Goal: Task Accomplishment & Management: Complete application form

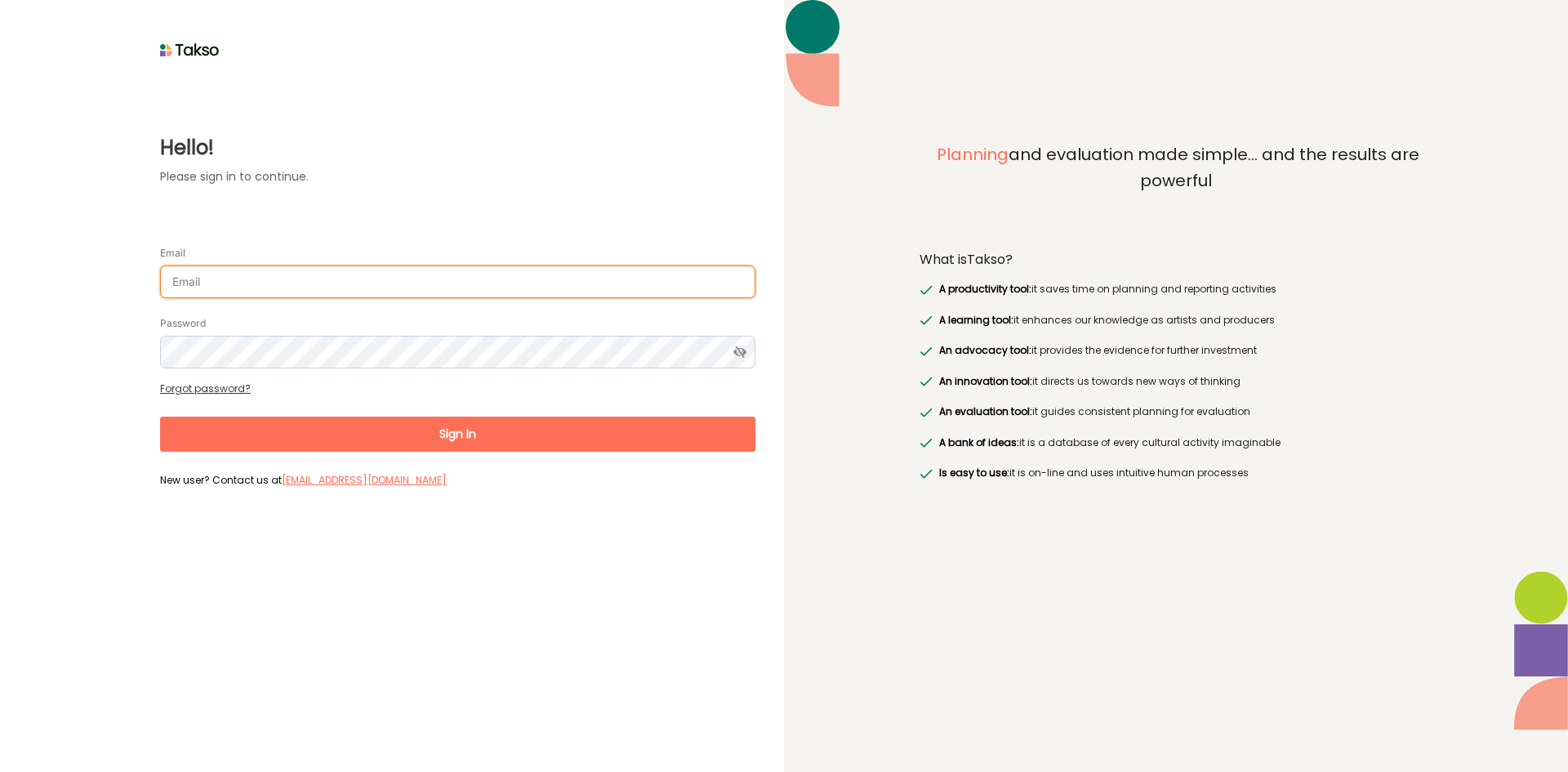
click at [252, 280] on input "Email" at bounding box center [458, 281] width 596 height 32
type input "[PERSON_NAME][EMAIL_ADDRESS][DOMAIN_NAME]"
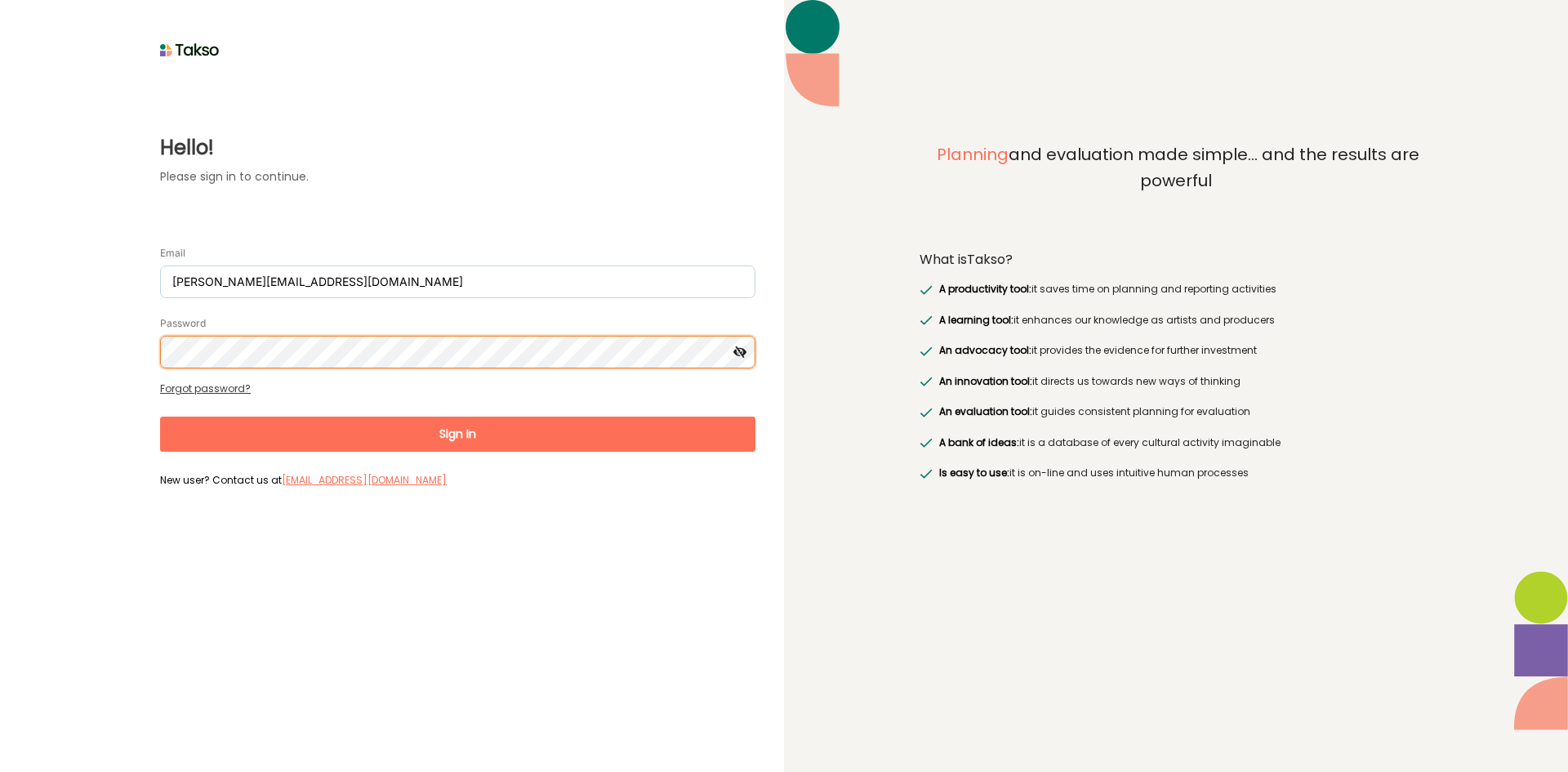
click at [160, 417] on button "Sign In" at bounding box center [458, 434] width 596 height 35
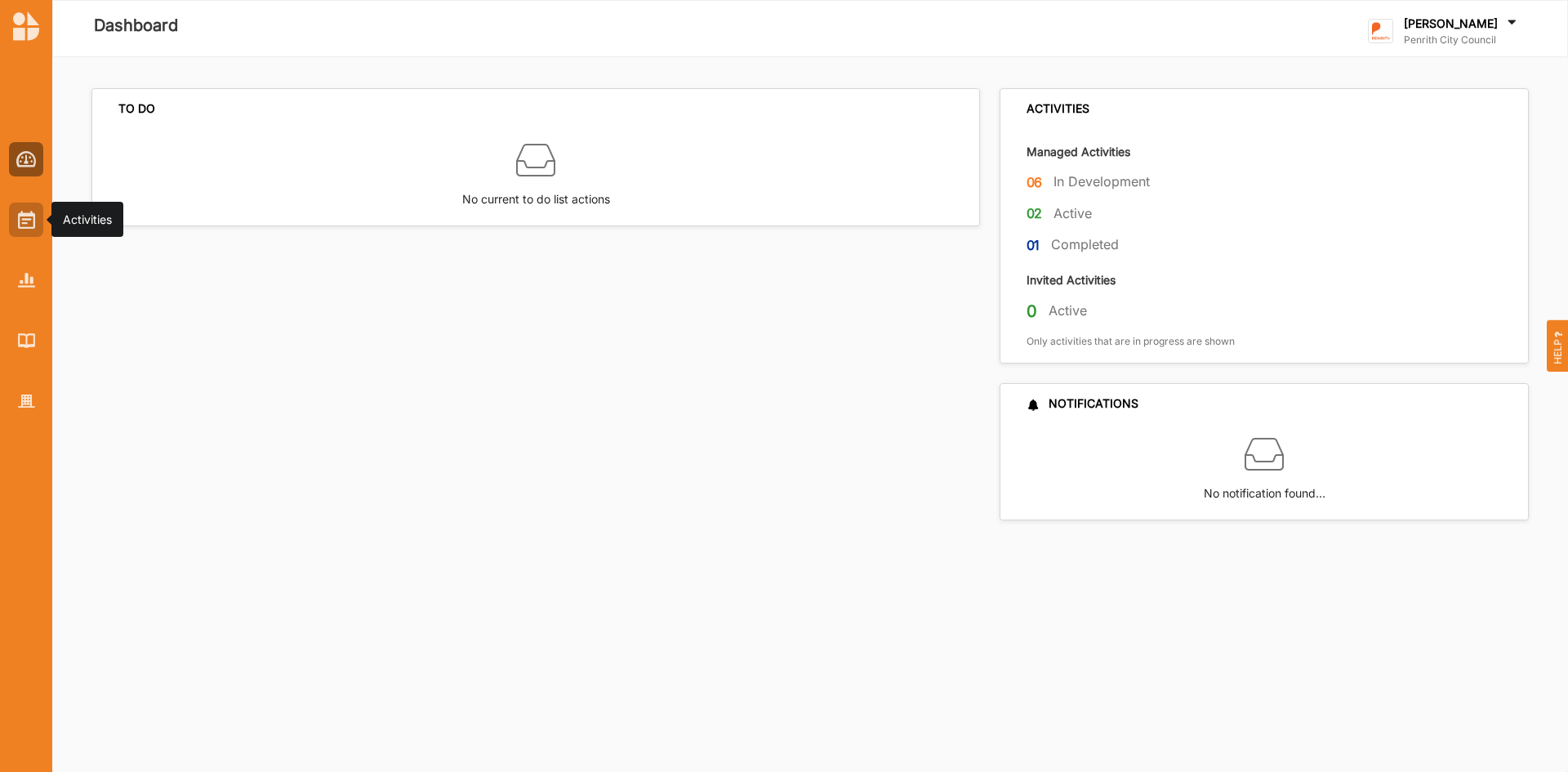
click at [24, 216] on img at bounding box center [27, 220] width 17 height 18
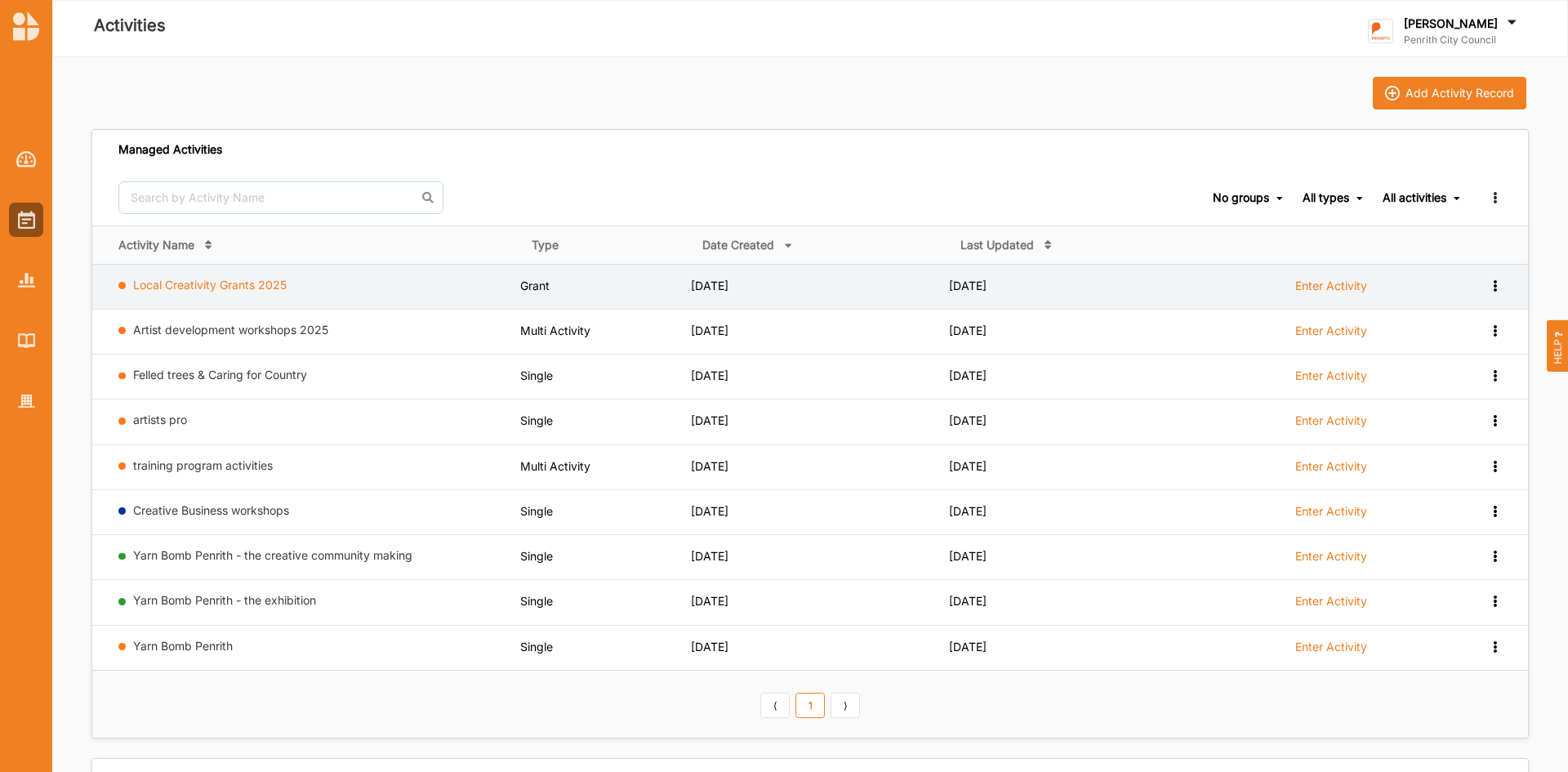
click at [175, 283] on link "Local Creativity Grants 2025" at bounding box center [210, 285] width 154 height 14
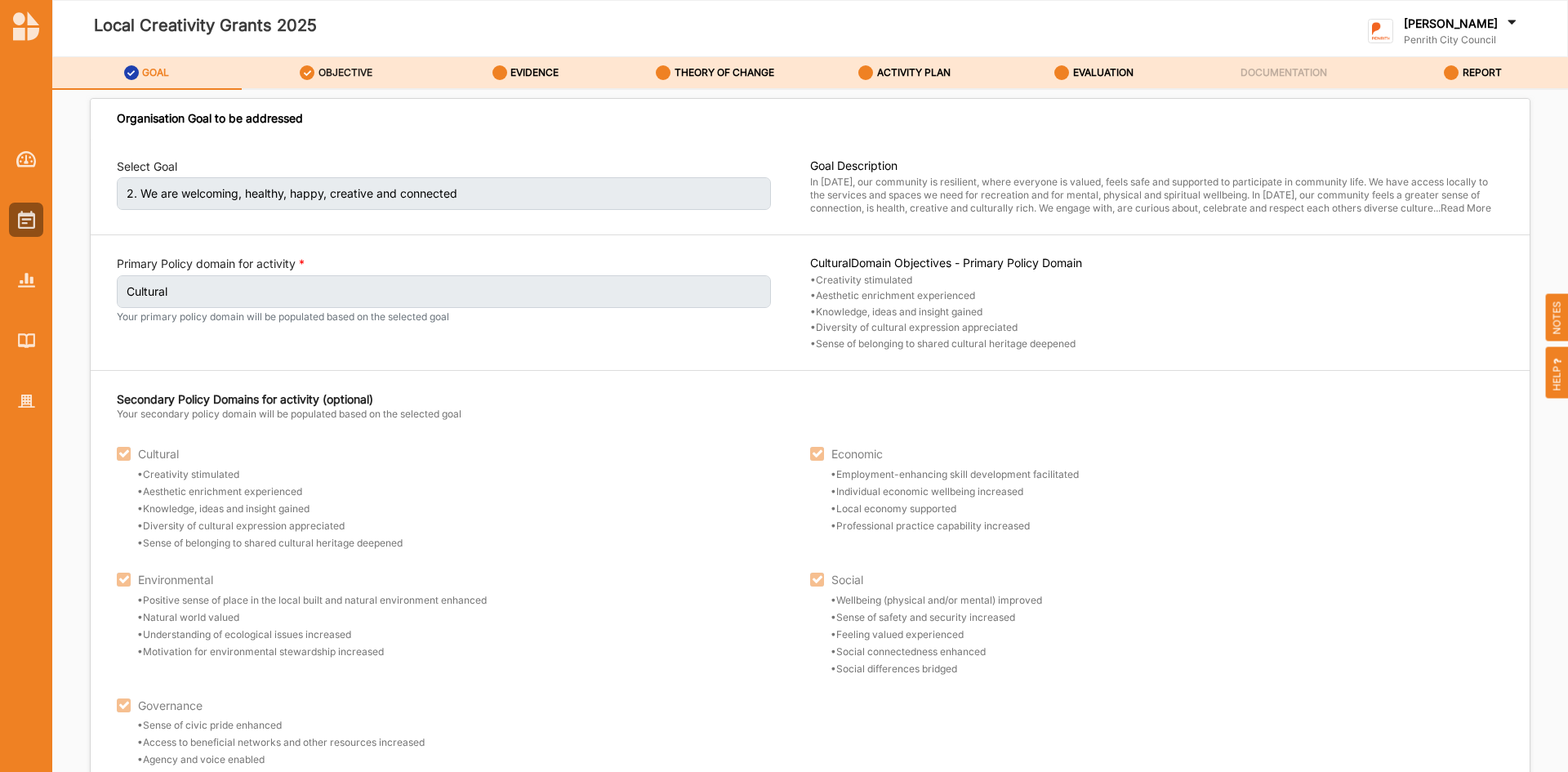
click at [346, 71] on label "OBJECTIVE" at bounding box center [345, 73] width 54 height 13
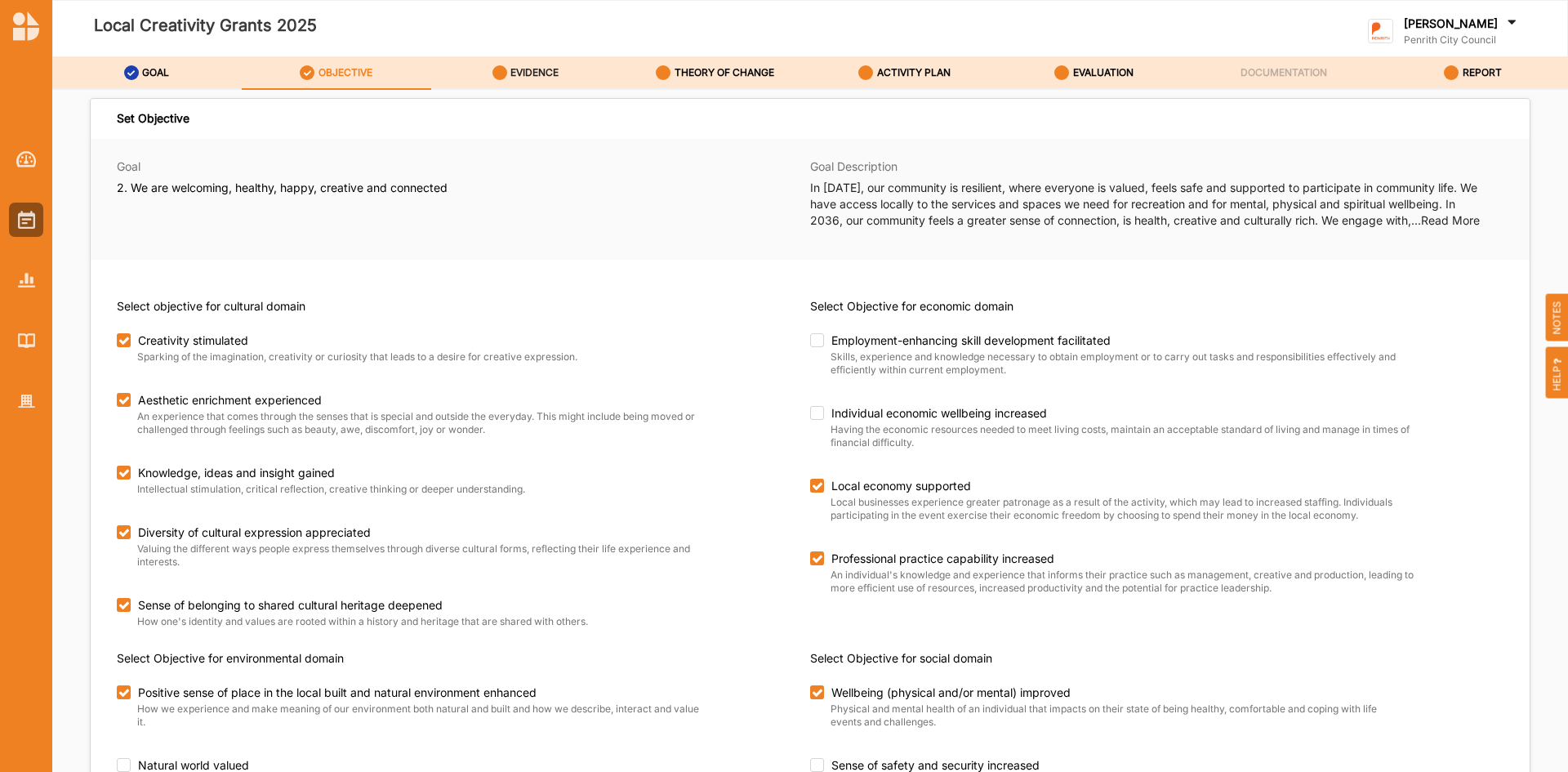
click at [509, 72] on div "EVIDENCE" at bounding box center [526, 72] width 67 height 29
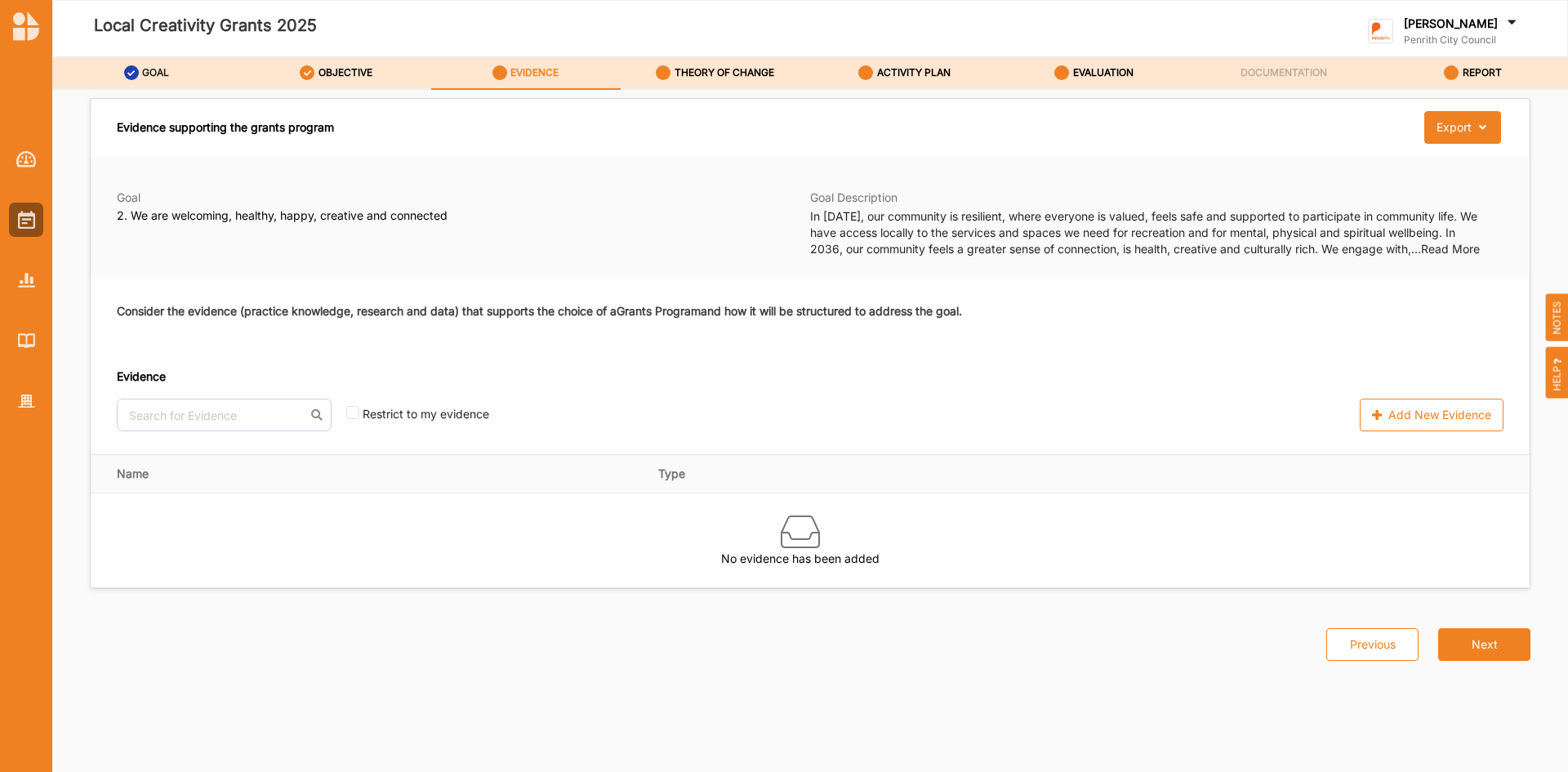
click at [145, 67] on label "GOAL" at bounding box center [156, 73] width 27 height 13
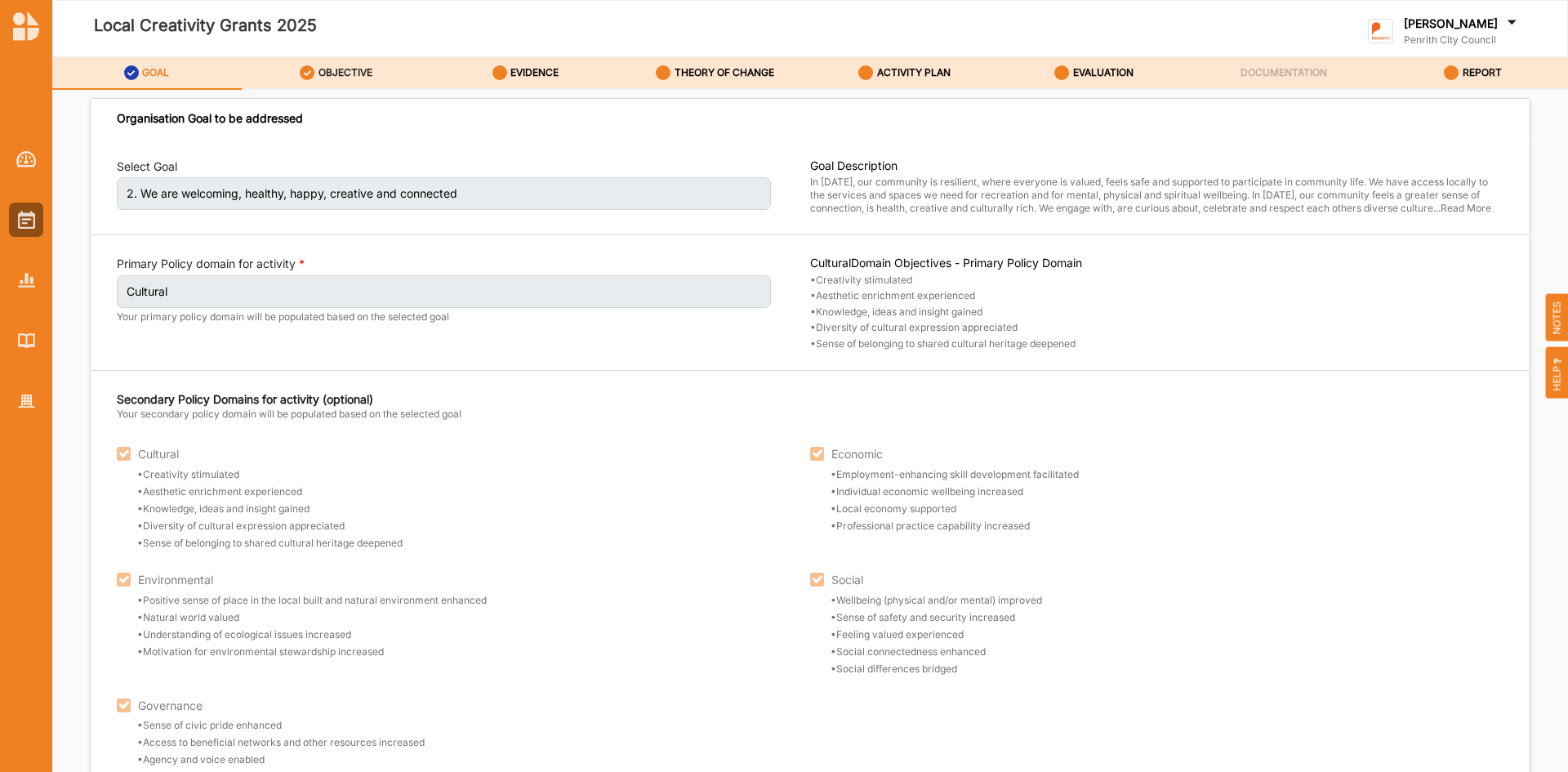
click at [324, 68] on label "OBJECTIVE" at bounding box center [345, 73] width 54 height 13
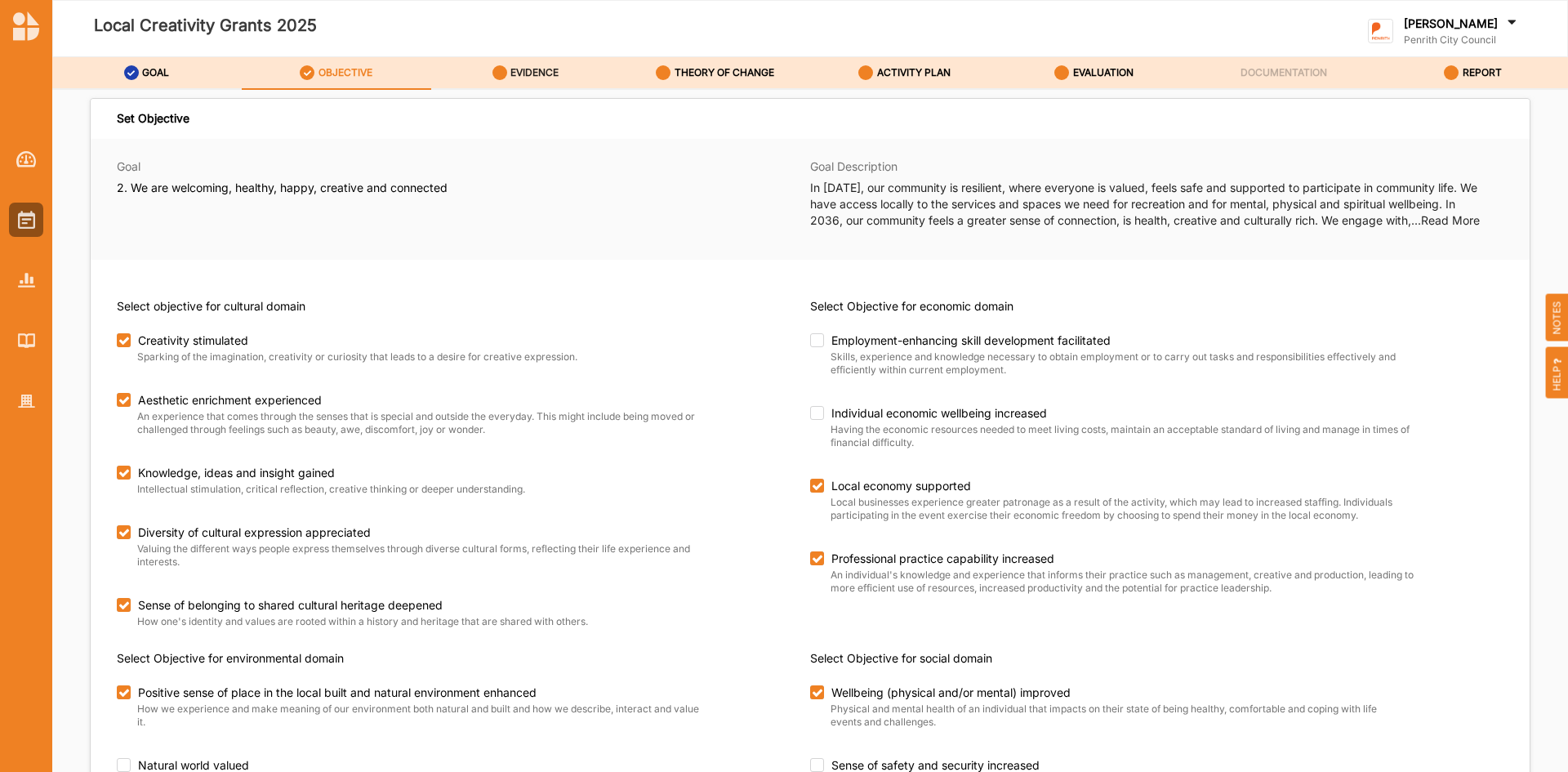
click at [528, 72] on label "EVIDENCE" at bounding box center [535, 73] width 48 height 13
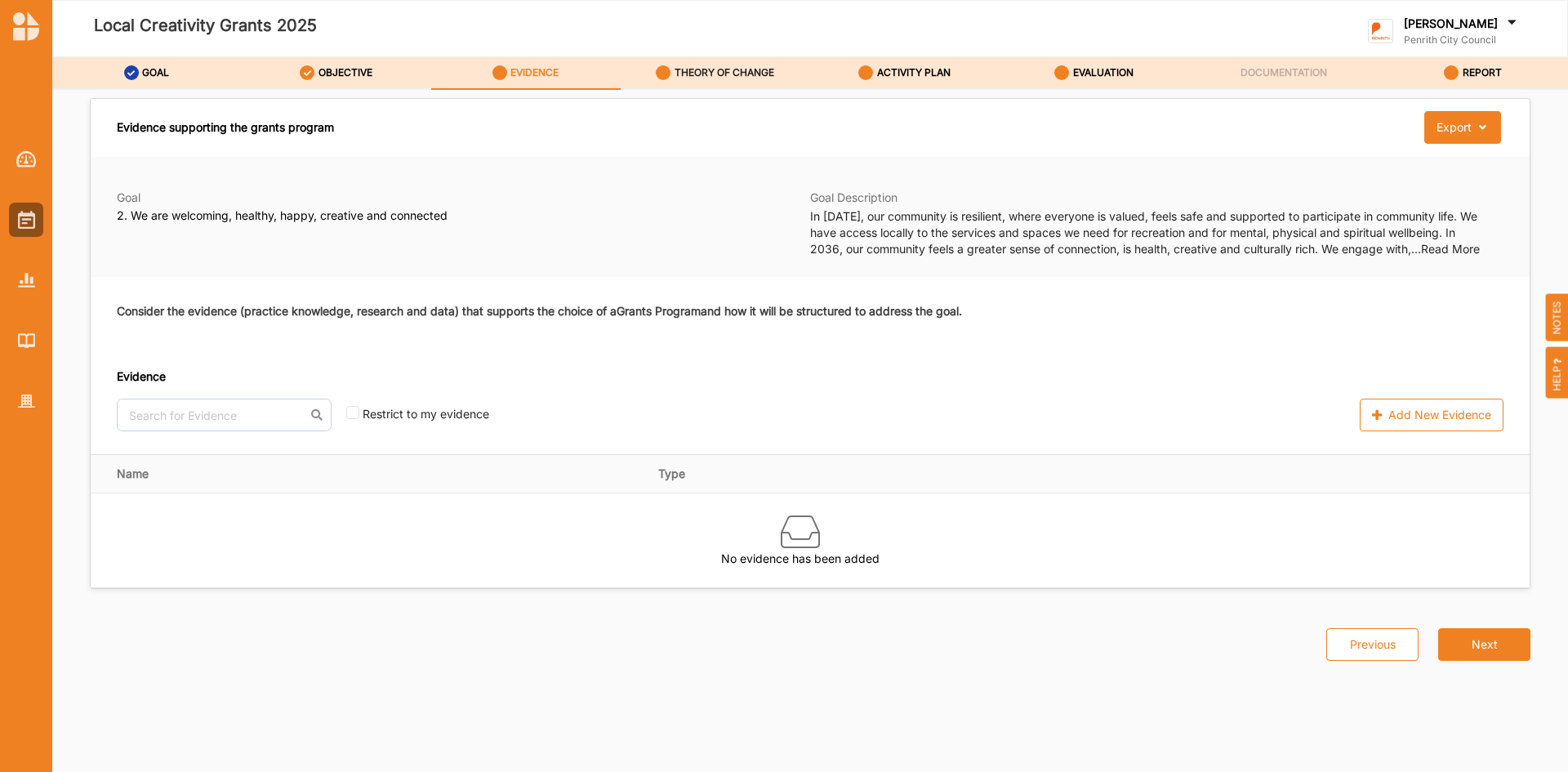
click at [690, 72] on label "THEORY OF CHANGE" at bounding box center [725, 73] width 100 height 13
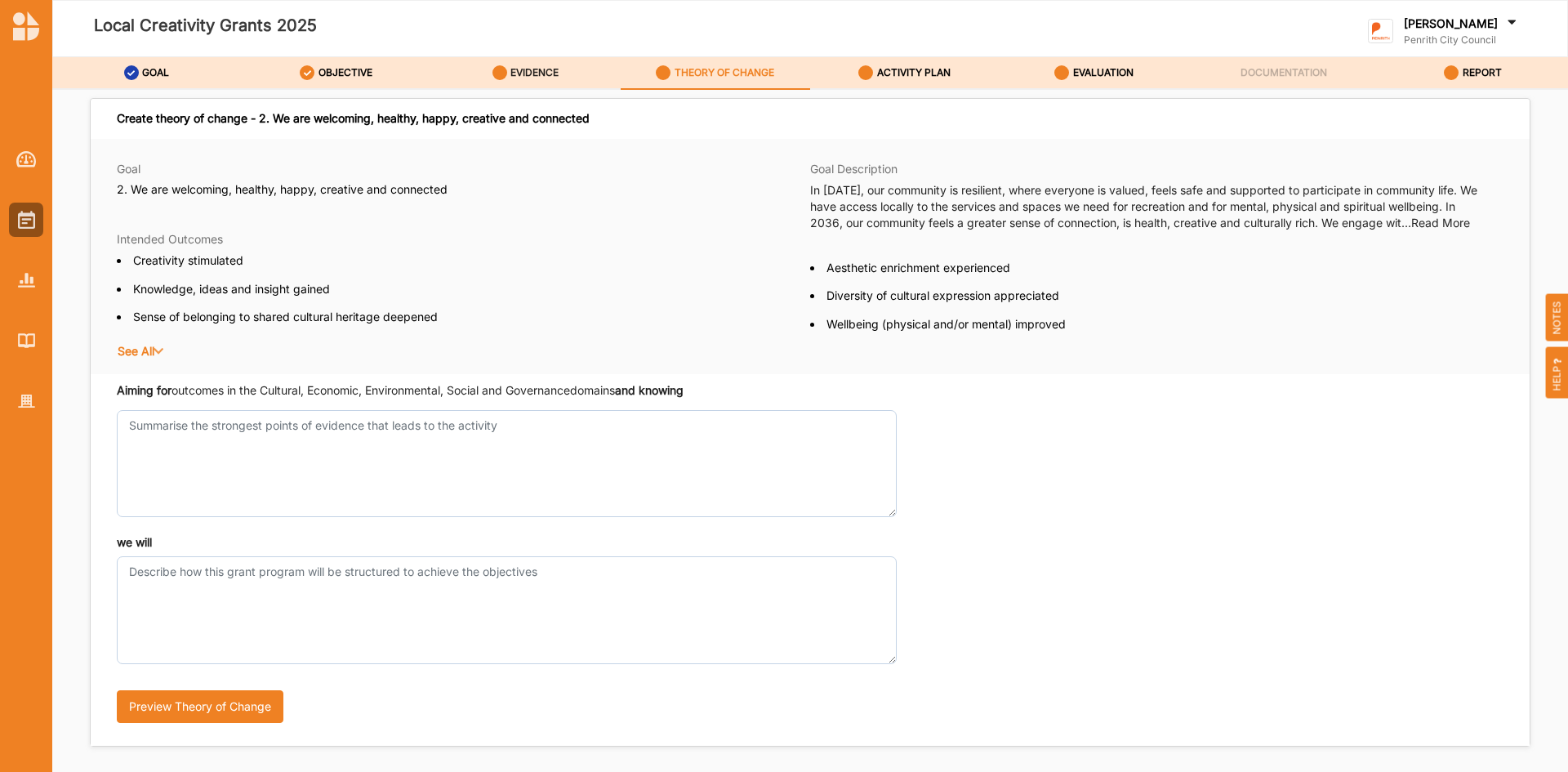
click at [515, 79] on div "EVIDENCE" at bounding box center [526, 72] width 67 height 29
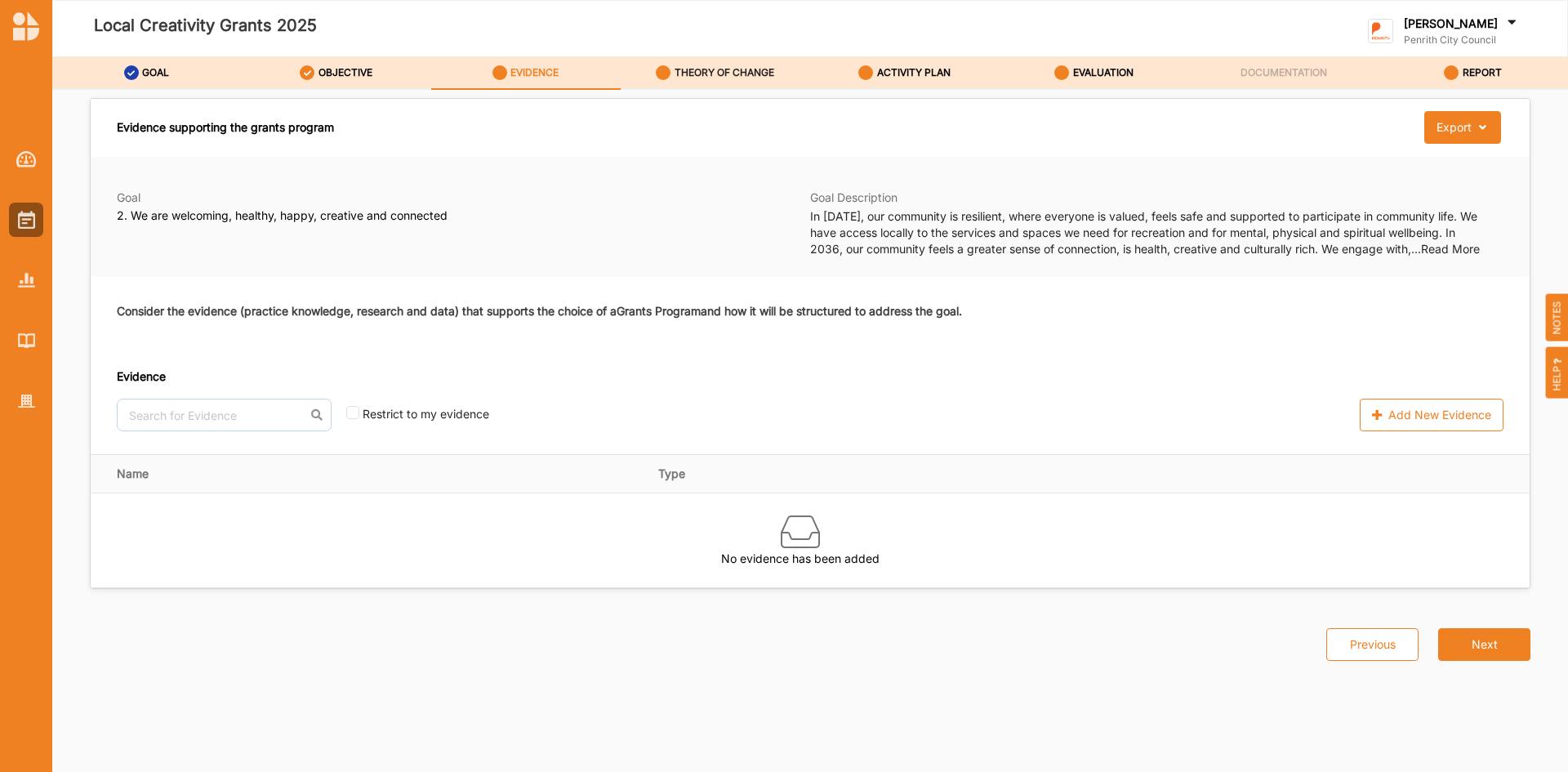
click at [687, 70] on label "THEORY OF CHANGE" at bounding box center [725, 73] width 100 height 13
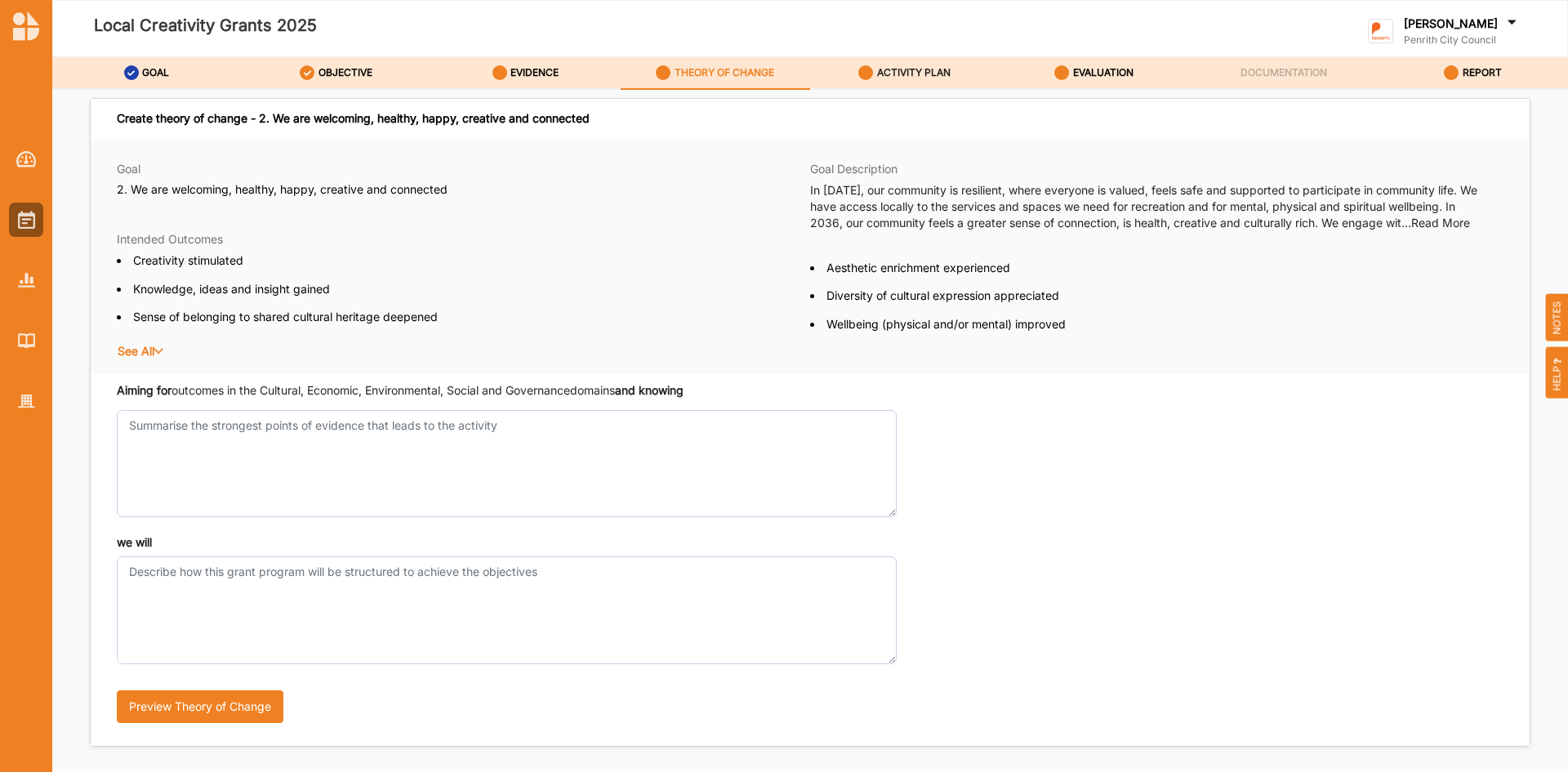
click at [922, 72] on label "ACTIVITY PLAN" at bounding box center [913, 73] width 73 height 13
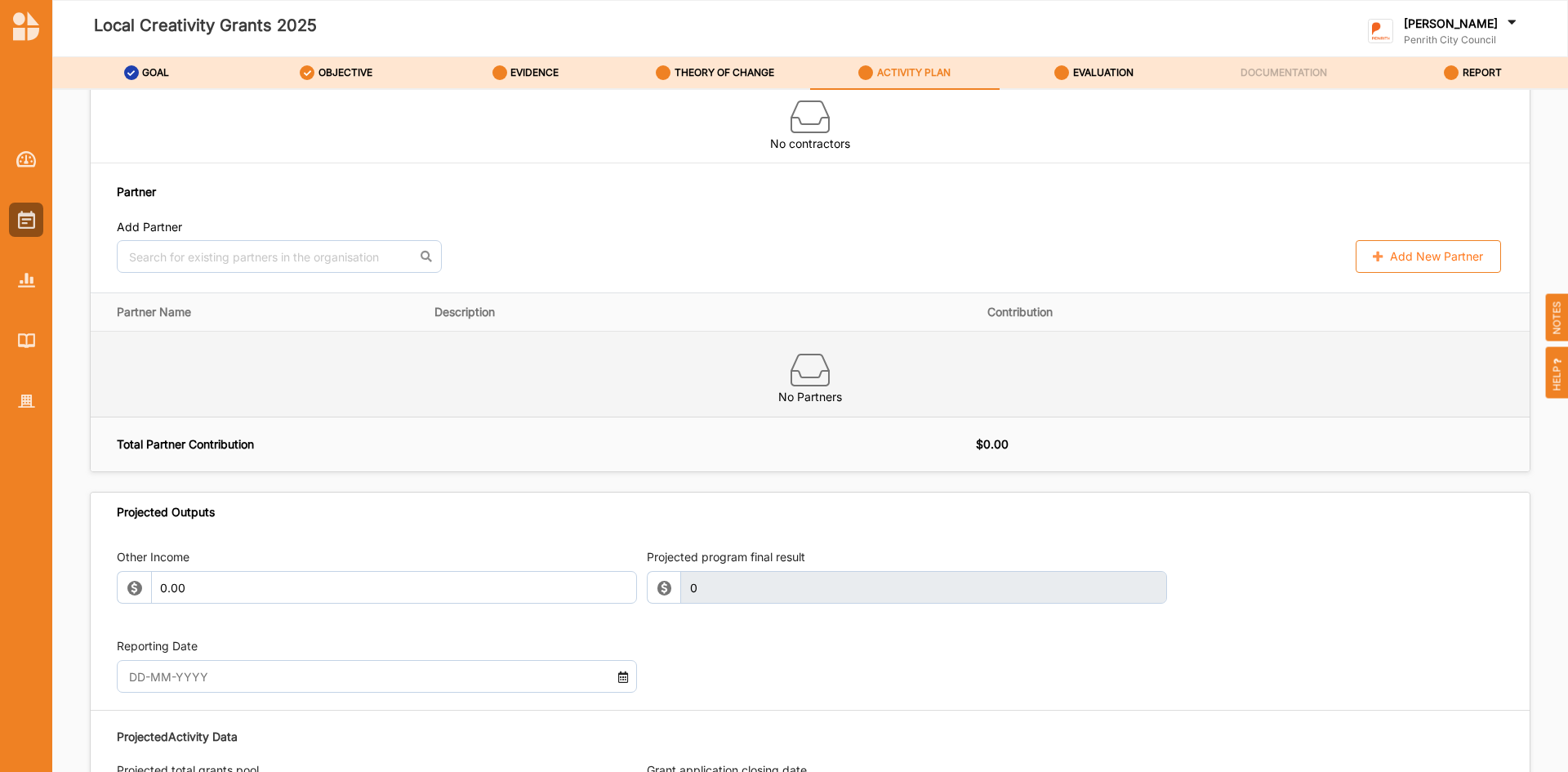
scroll to position [1291, 0]
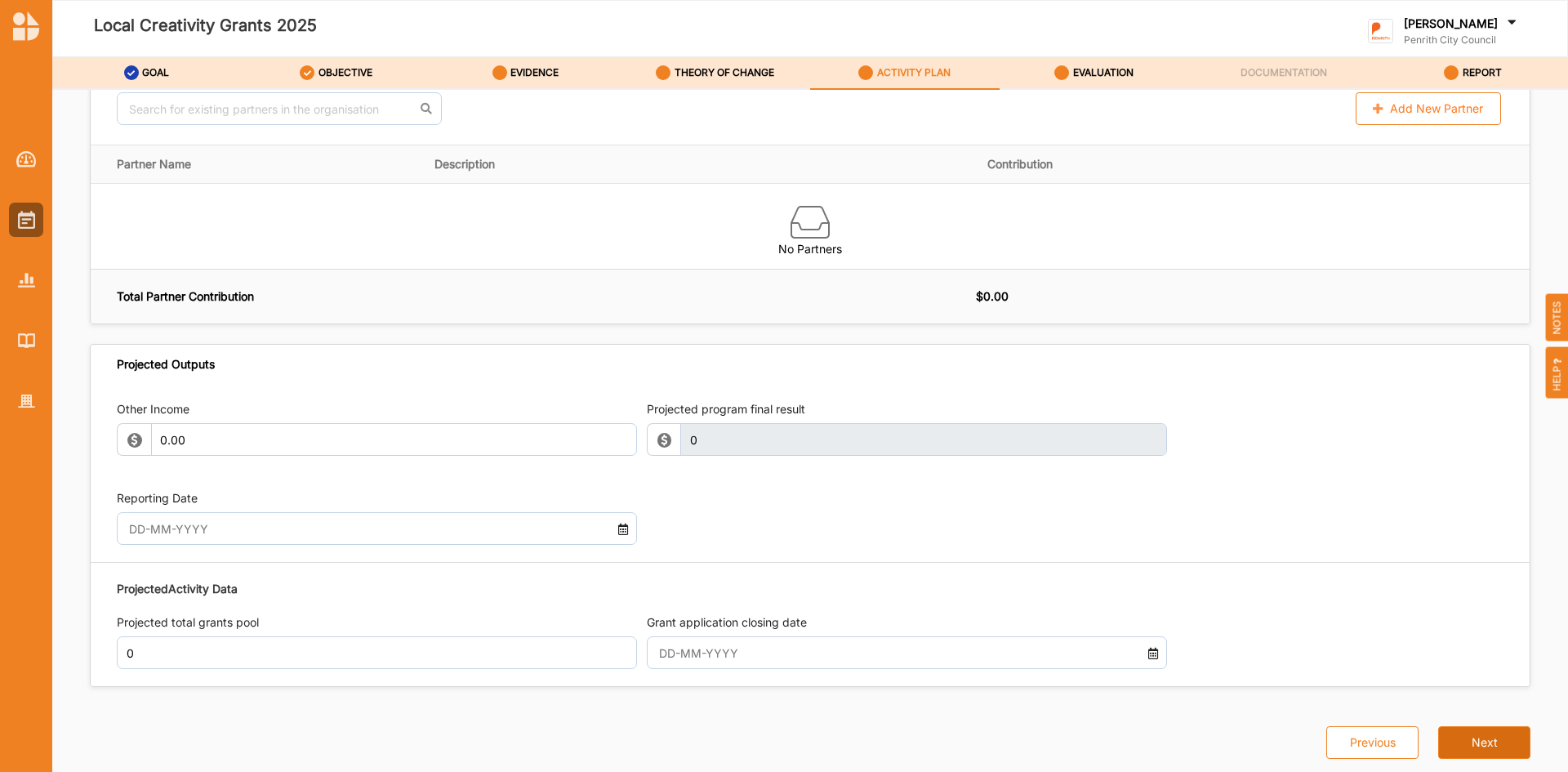
click at [1476, 742] on button "Next" at bounding box center [1484, 742] width 92 height 32
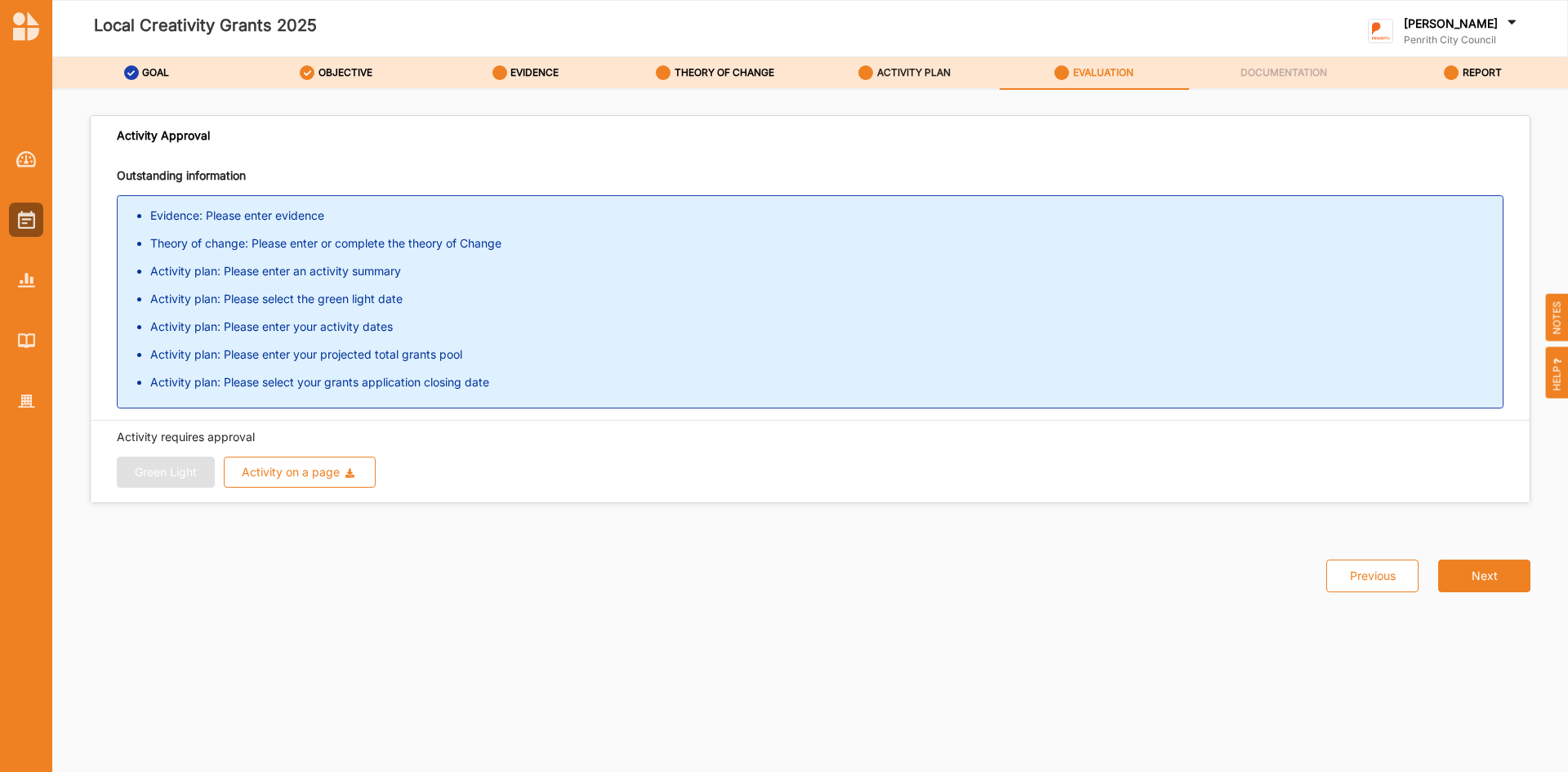
click at [915, 75] on label "ACTIVITY PLAN" at bounding box center [913, 73] width 73 height 13
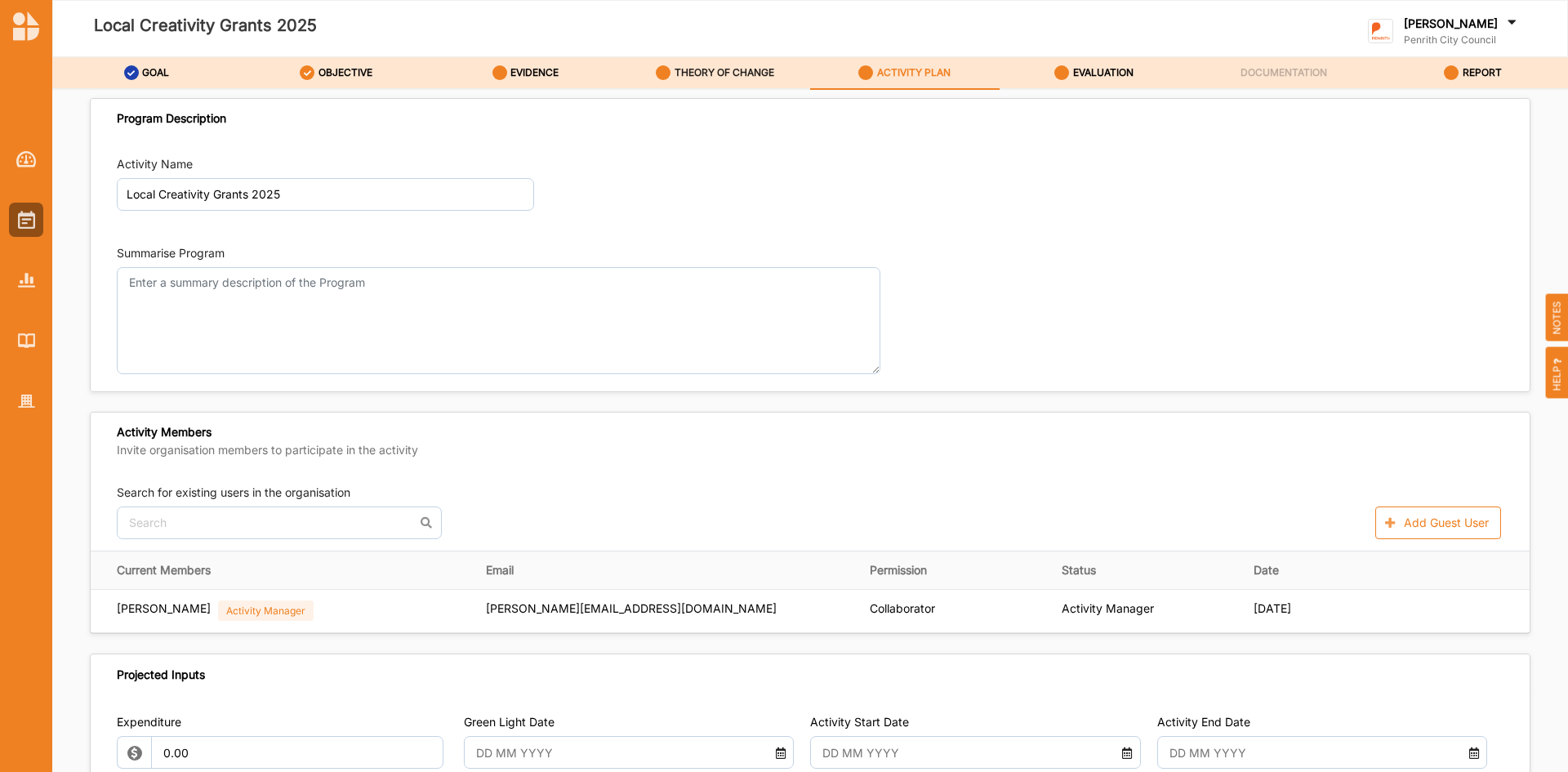
click at [725, 67] on label "THEORY OF CHANGE" at bounding box center [725, 73] width 100 height 13
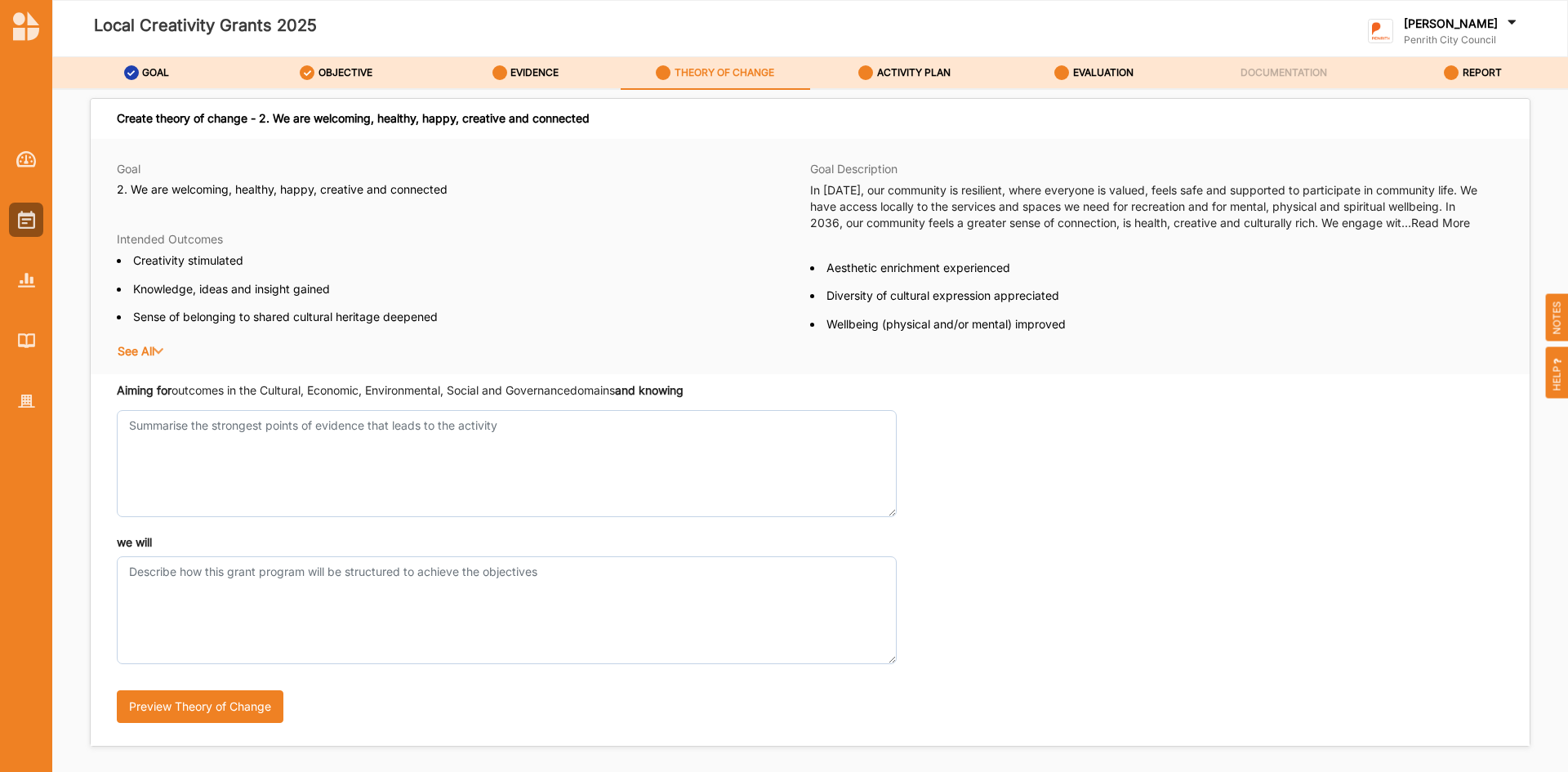
click at [147, 346] on button "See All" at bounding box center [170, 351] width 107 height 17
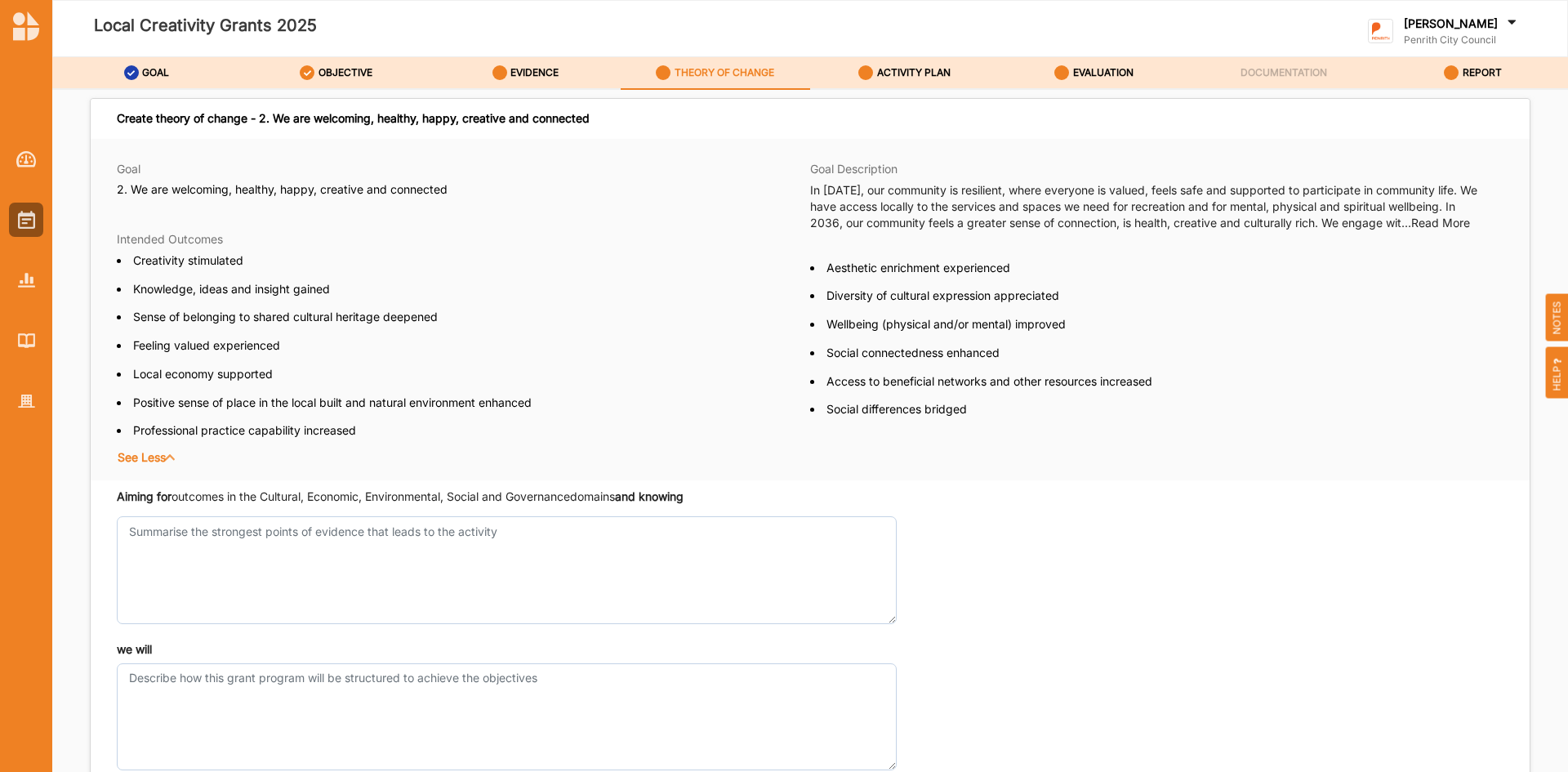
click at [581, 22] on div "Local Creativity Grants 2025" at bounding box center [522, 28] width 915 height 32
